Goal: Information Seeking & Learning: Learn about a topic

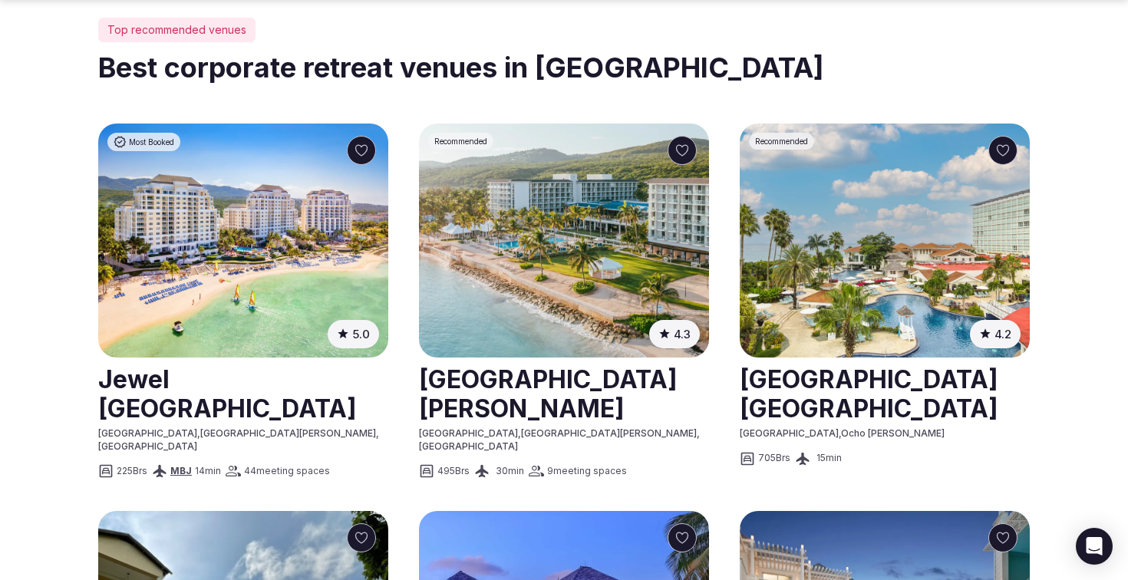
scroll to position [753, 0]
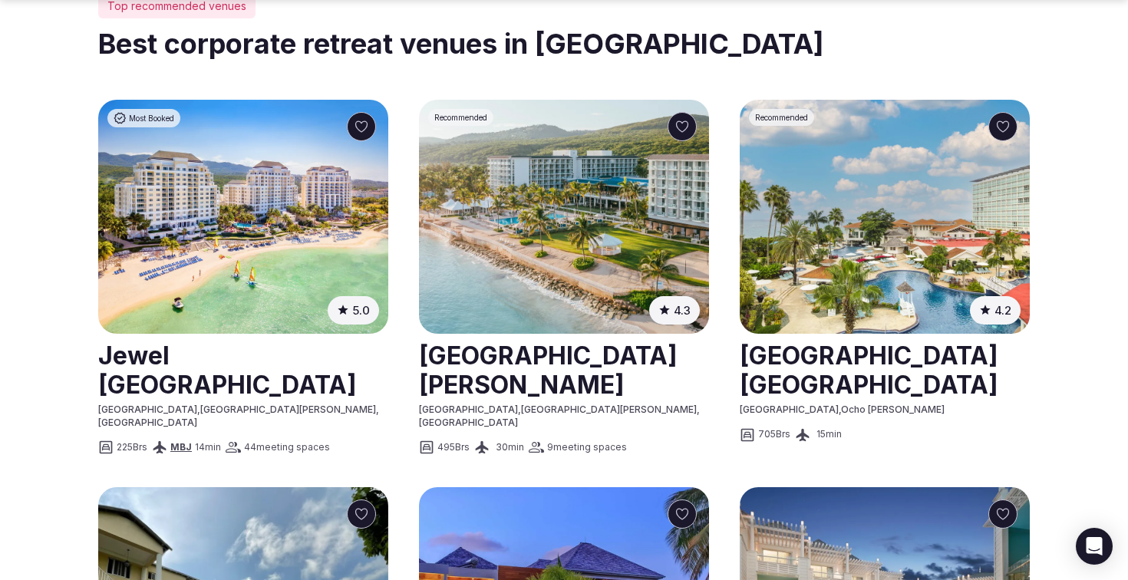
click at [342, 199] on img at bounding box center [243, 217] width 290 height 234
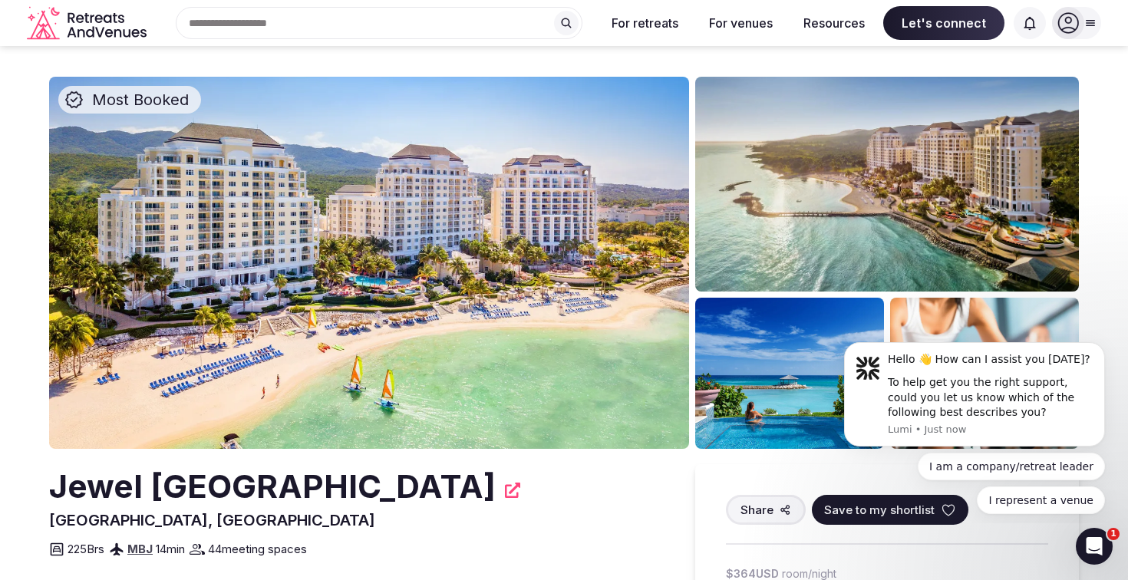
drag, startPoint x: 122, startPoint y: 538, endPoint x: 57, endPoint y: 487, distance: 82.6
click at [57, 487] on h2 "Jewel [GEOGRAPHIC_DATA]" at bounding box center [272, 486] width 446 height 45
copy h2 "Jewel [GEOGRAPHIC_DATA]"
